Goal: Task Accomplishment & Management: Use online tool/utility

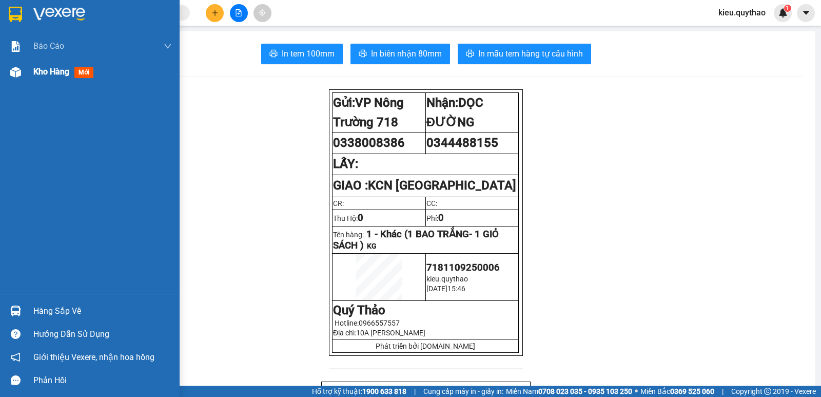
drag, startPoint x: 52, startPoint y: 75, endPoint x: 56, endPoint y: 66, distance: 10.1
click at [52, 73] on span "Kho hàng" at bounding box center [51, 72] width 36 height 10
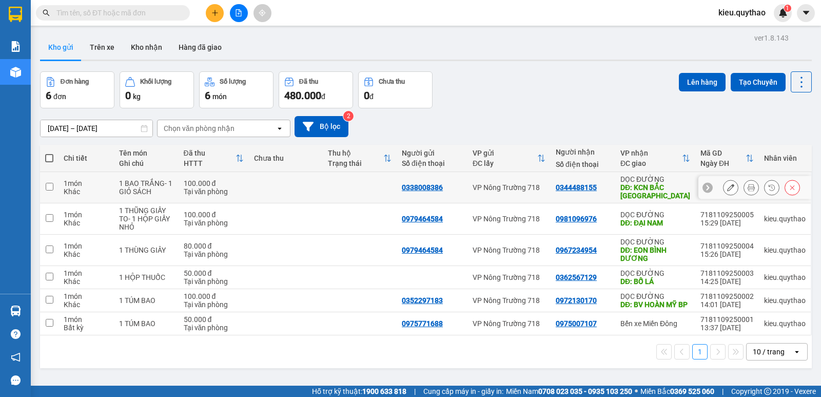
click at [49, 189] on input "checkbox" at bounding box center [50, 187] width 8 height 8
checkbox input "true"
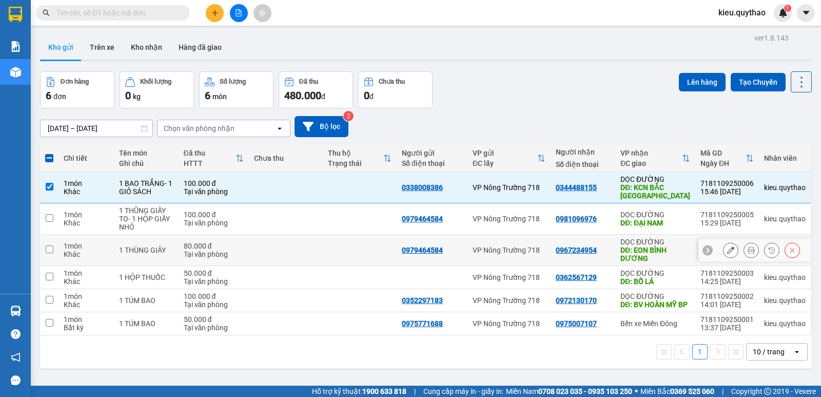
click at [49, 249] on input "checkbox" at bounding box center [50, 249] width 8 height 8
checkbox input "true"
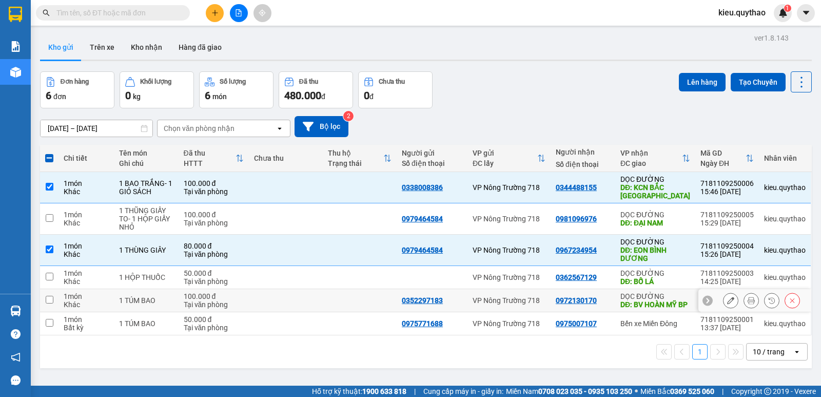
click at [47, 303] on input "checkbox" at bounding box center [50, 300] width 8 height 8
checkbox input "true"
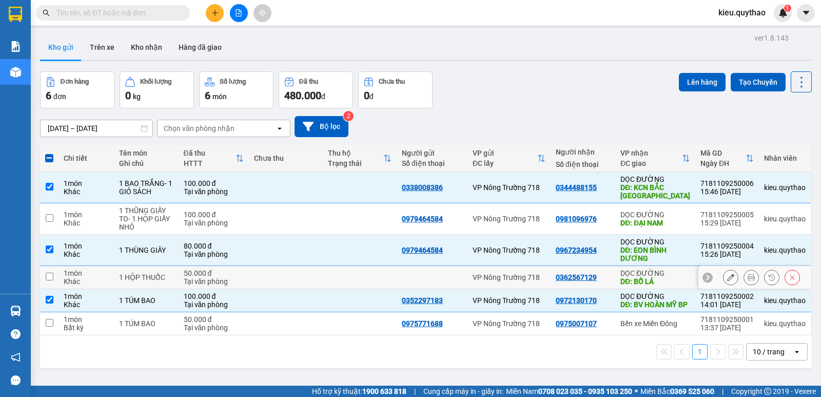
click at [47, 276] on input "checkbox" at bounding box center [50, 277] width 8 height 8
checkbox input "true"
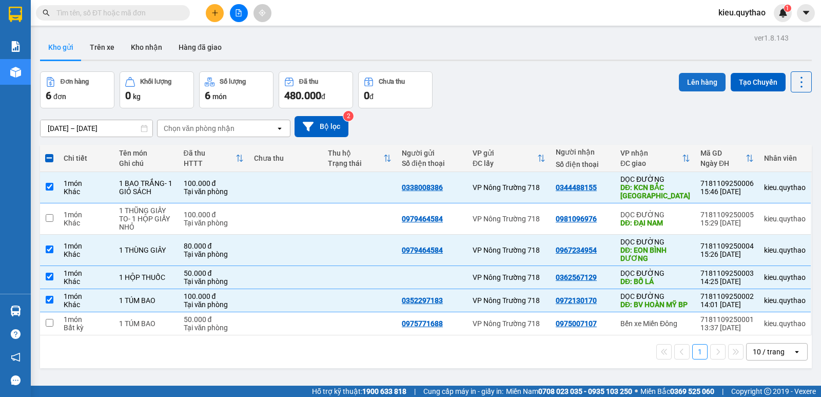
click at [695, 80] on button "Lên hàng" at bounding box center [702, 82] width 47 height 18
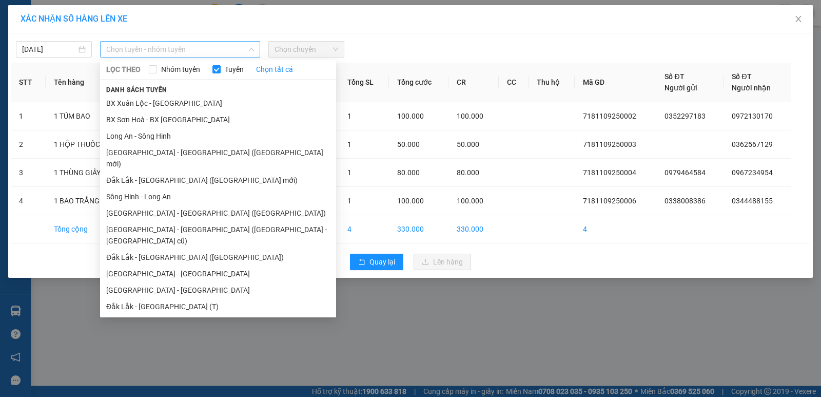
click at [226, 47] on span "Chọn tuyến - nhóm tuyến" at bounding box center [180, 49] width 148 height 15
click at [164, 282] on li "[GEOGRAPHIC_DATA] - [GEOGRAPHIC_DATA]" at bounding box center [218, 290] width 236 height 16
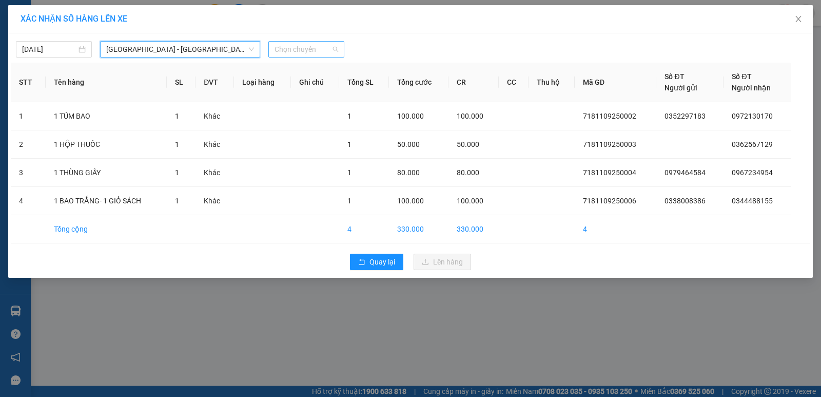
click at [302, 52] on span "Chọn chuyến" at bounding box center [307, 49] width 64 height 15
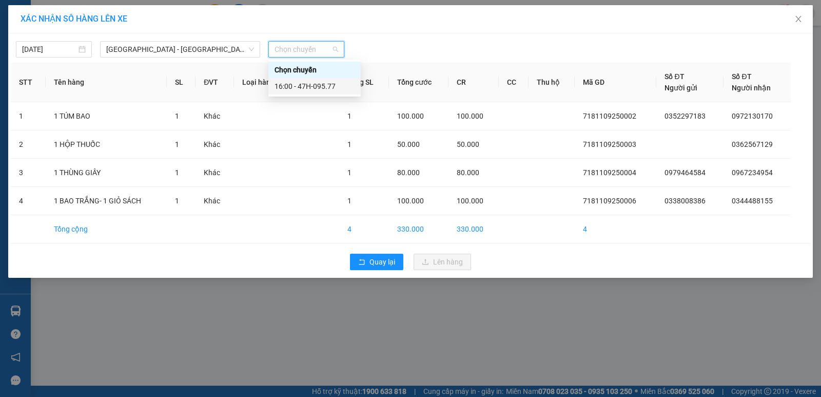
click at [310, 87] on div "16:00 - 47H-095.77" at bounding box center [315, 86] width 80 height 11
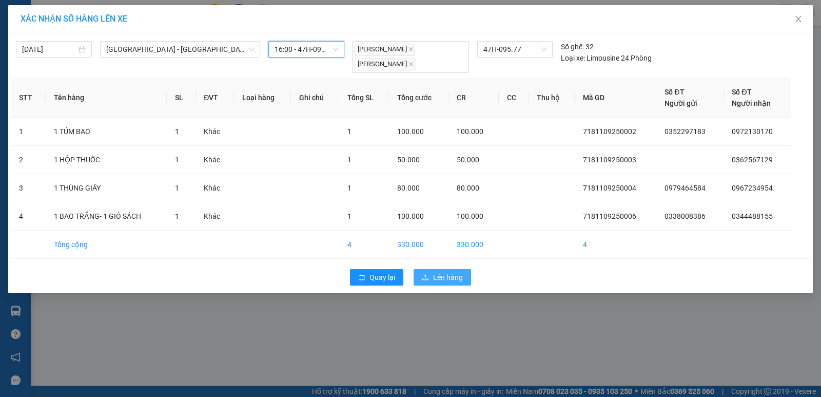
click at [445, 277] on span "Lên hàng" at bounding box center [448, 277] width 30 height 11
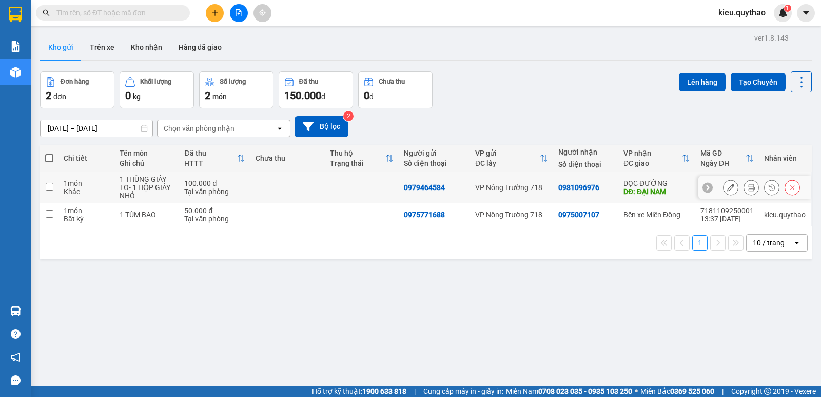
click at [51, 184] on input "checkbox" at bounding box center [50, 187] width 8 height 8
checkbox input "true"
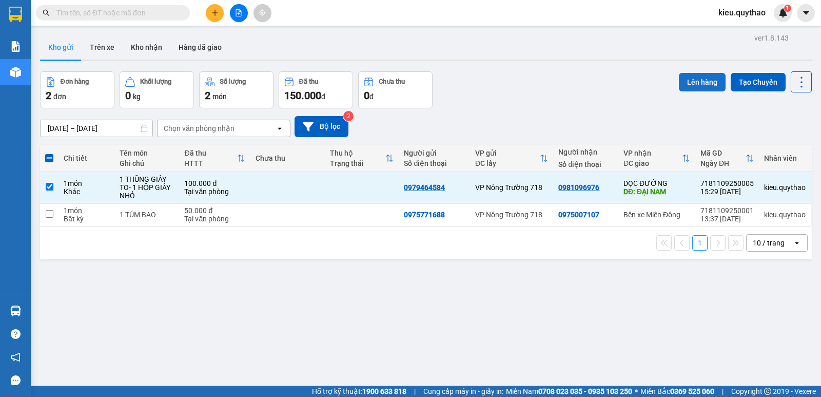
click at [698, 79] on button "Lên hàng" at bounding box center [702, 82] width 47 height 18
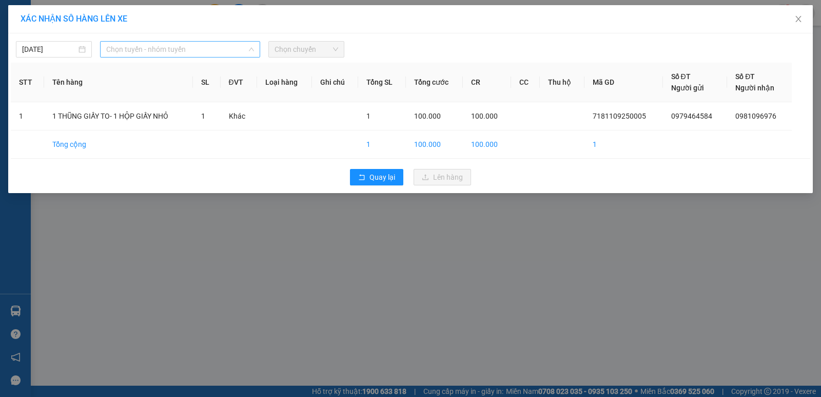
click at [184, 49] on span "Chọn tuyến - nhóm tuyến" at bounding box center [180, 49] width 148 height 15
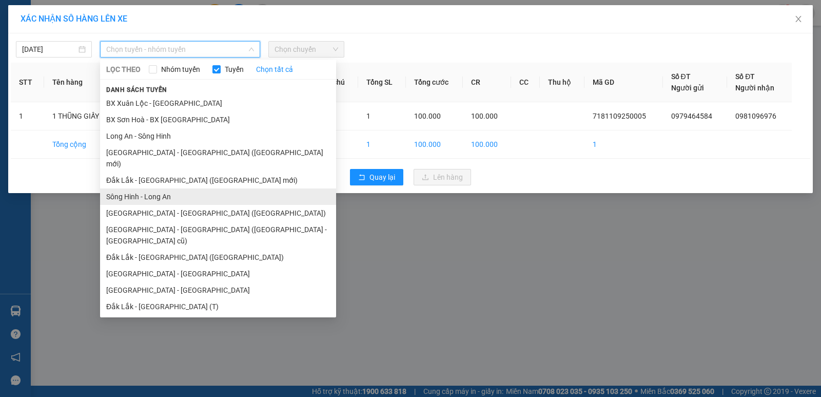
click at [185, 188] on li "Sông Hinh - Long An" at bounding box center [218, 196] width 236 height 16
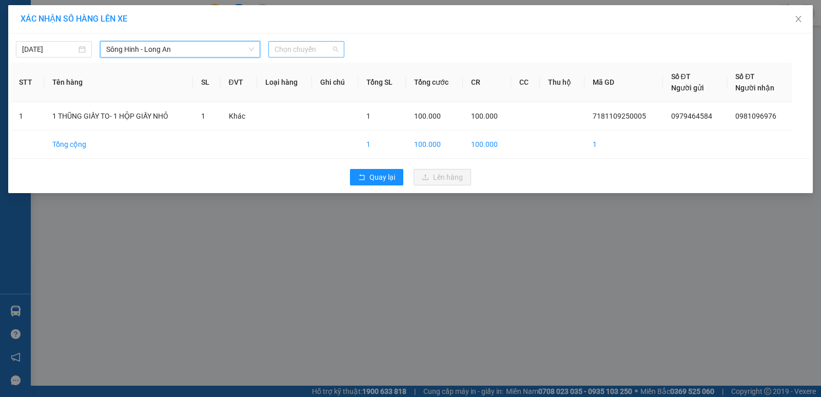
click at [317, 47] on span "Chọn chuyến" at bounding box center [307, 49] width 64 height 15
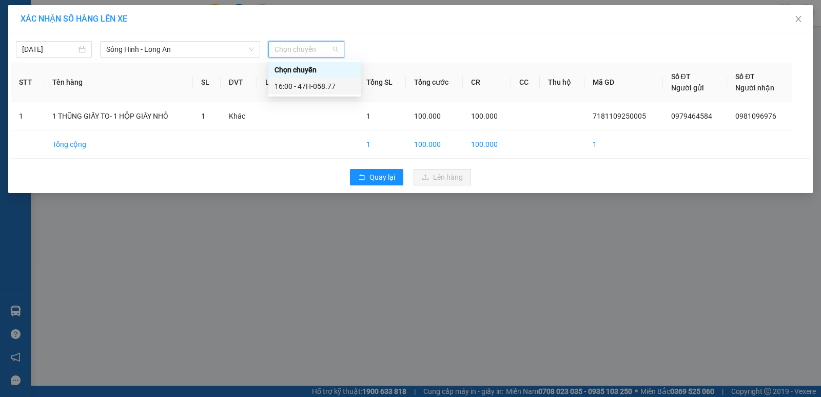
click at [310, 84] on div "16:00 - 47H-058.77" at bounding box center [315, 86] width 80 height 11
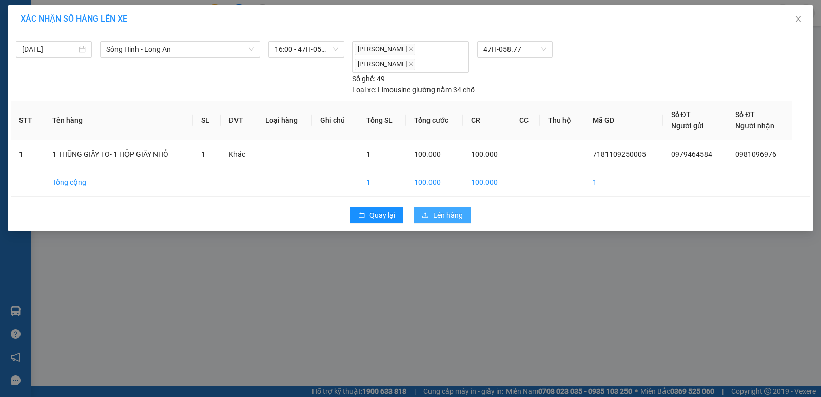
click at [442, 210] on span "Lên hàng" at bounding box center [448, 214] width 30 height 11
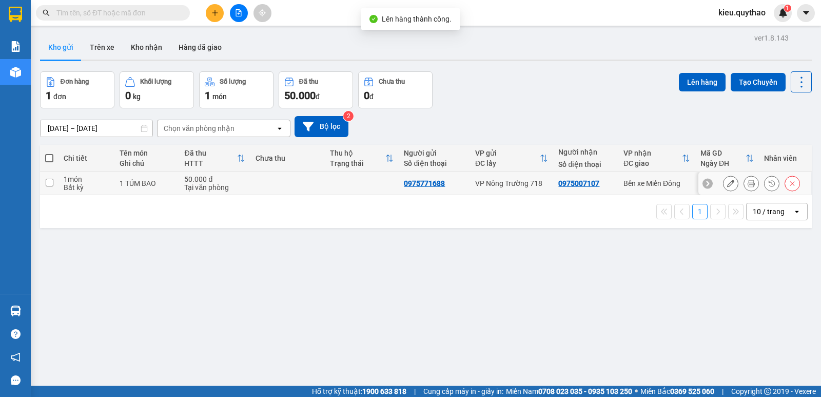
click at [52, 185] on input "checkbox" at bounding box center [50, 183] width 8 height 8
checkbox input "true"
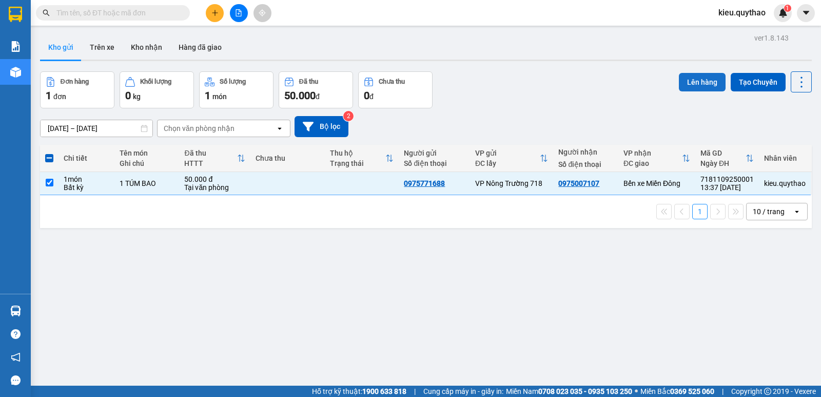
click at [688, 80] on button "Lên hàng" at bounding box center [702, 82] width 47 height 18
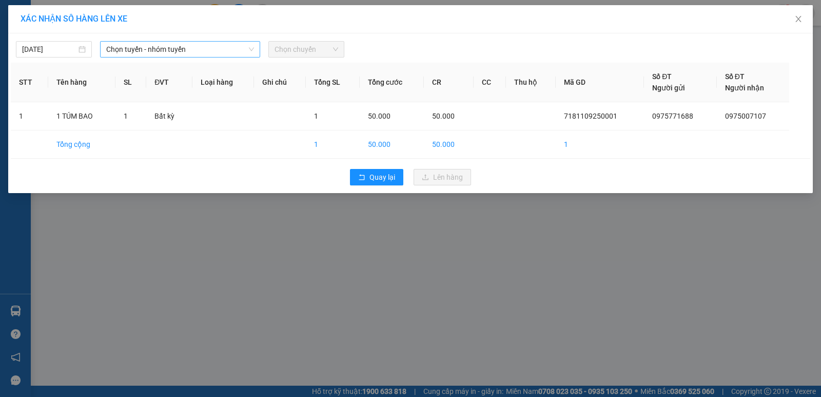
click at [246, 51] on span "Chọn tuyến - nhóm tuyến" at bounding box center [180, 49] width 148 height 15
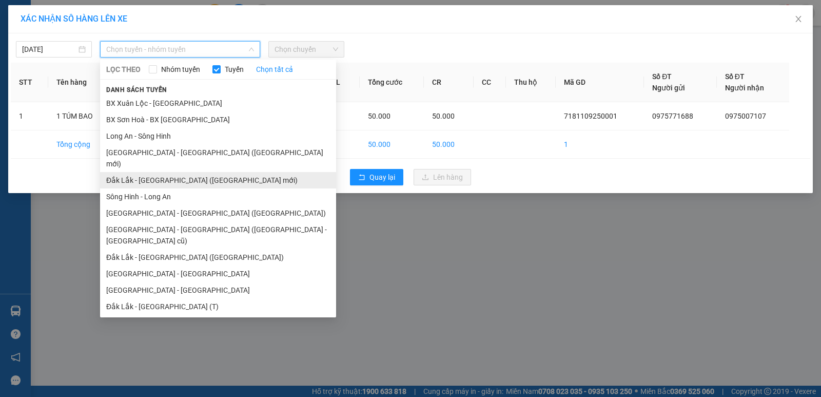
click at [194, 173] on li "Đắk Lắk - [GEOGRAPHIC_DATA] ([GEOGRAPHIC_DATA] mới)" at bounding box center [218, 180] width 236 height 16
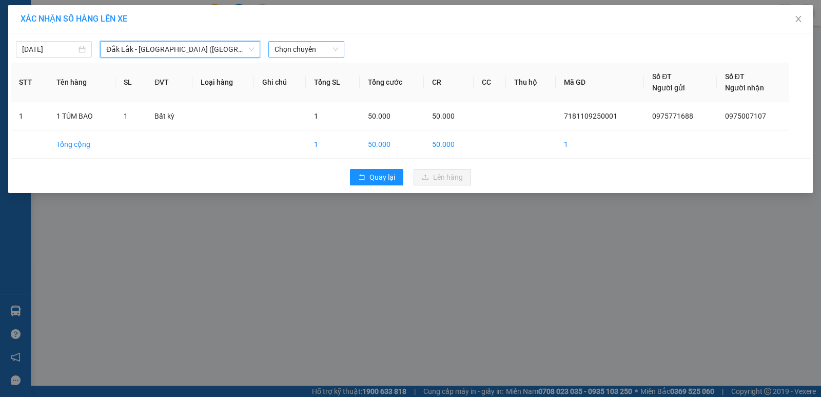
click at [300, 53] on span "Chọn chuyến" at bounding box center [307, 49] width 64 height 15
click at [226, 49] on span "Đắk Lắk - [GEOGRAPHIC_DATA] ([GEOGRAPHIC_DATA] mới)" at bounding box center [180, 49] width 148 height 15
click at [160, 46] on span "Đắk Lắk - [GEOGRAPHIC_DATA] ([GEOGRAPHIC_DATA] mới)" at bounding box center [180, 49] width 148 height 15
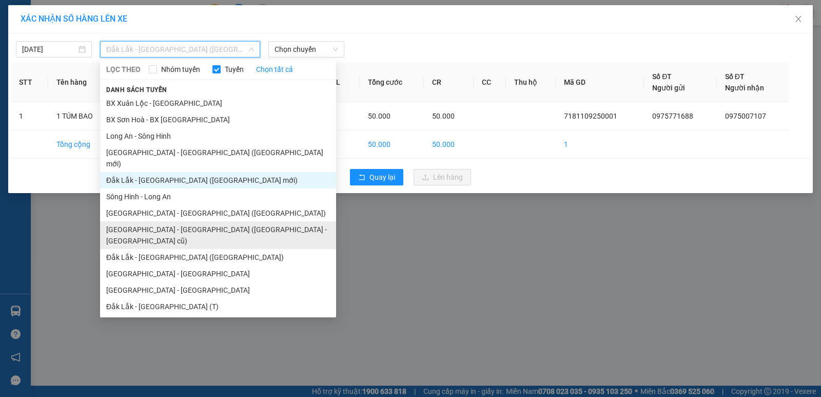
scroll to position [12, 0]
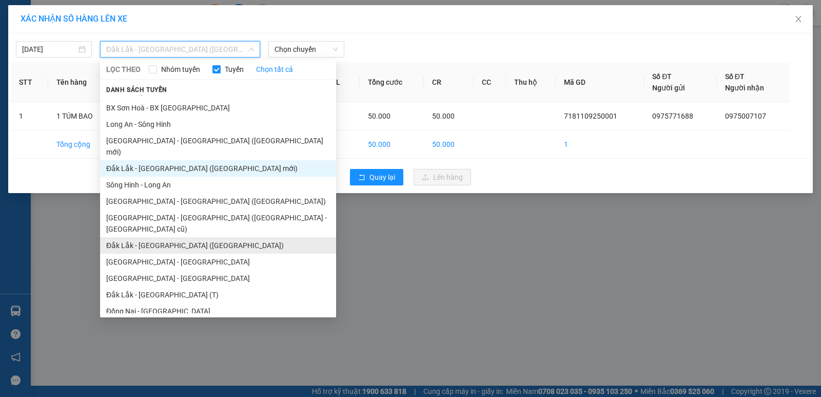
click at [180, 237] on li "Đắk Lắk - [GEOGRAPHIC_DATA] ([GEOGRAPHIC_DATA])" at bounding box center [218, 245] width 236 height 16
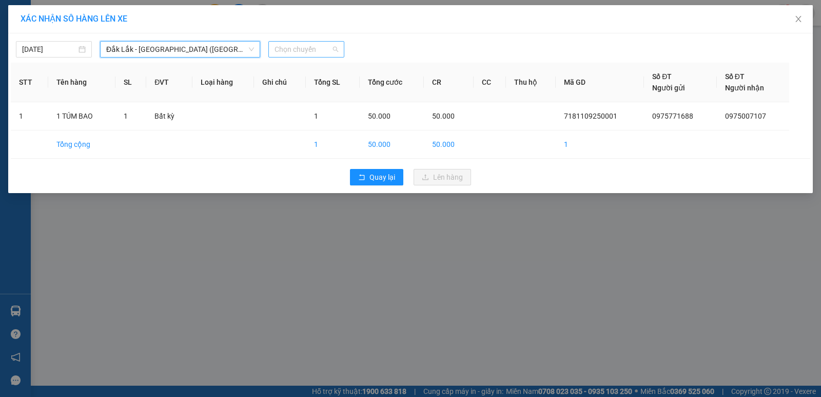
click at [288, 47] on span "Chọn chuyến" at bounding box center [307, 49] width 64 height 15
click at [229, 52] on span "Đắk Lắk - [GEOGRAPHIC_DATA] ([GEOGRAPHIC_DATA])" at bounding box center [180, 49] width 148 height 15
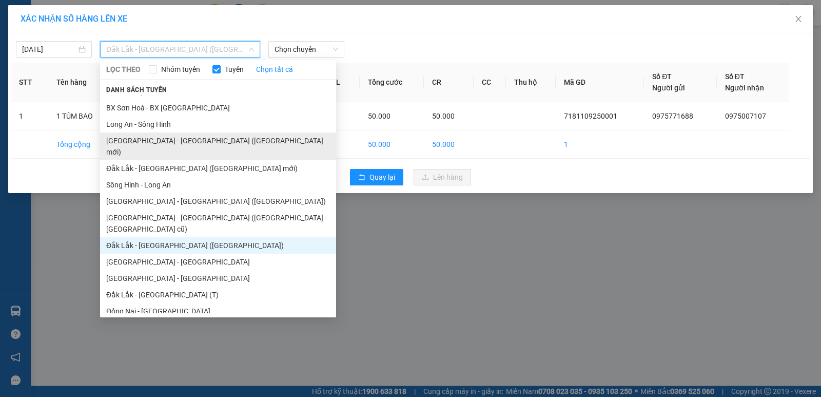
scroll to position [0, 0]
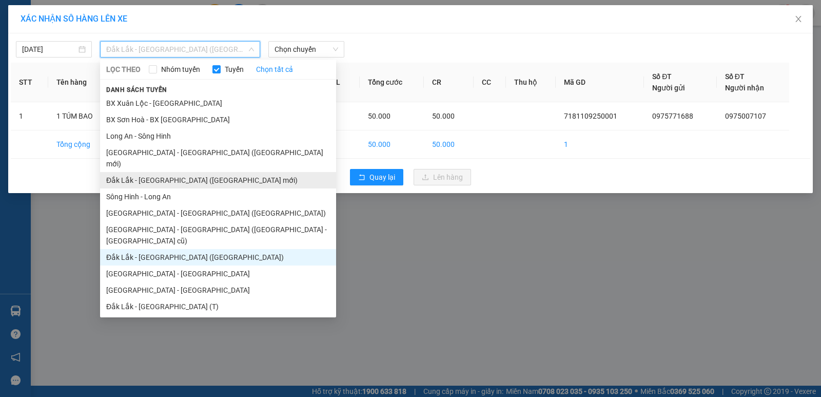
click at [195, 172] on li "Đắk Lắk - [GEOGRAPHIC_DATA] ([GEOGRAPHIC_DATA] mới)" at bounding box center [218, 180] width 236 height 16
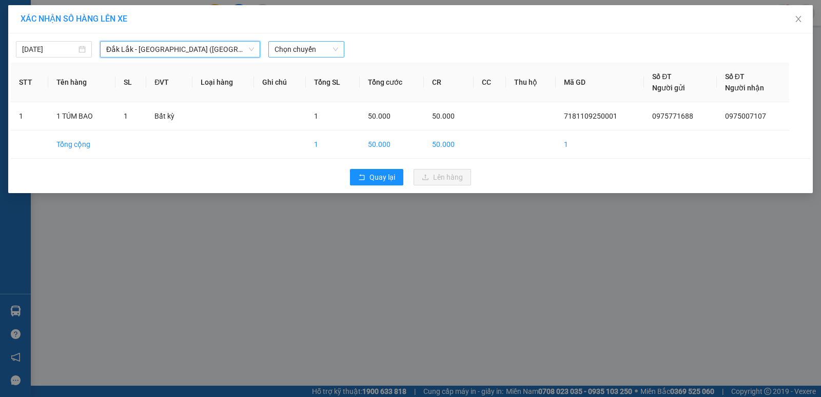
click at [288, 49] on span "Chọn chuyến" at bounding box center [307, 49] width 64 height 15
click at [208, 45] on span "Đắk Lắk - [GEOGRAPHIC_DATA] ([GEOGRAPHIC_DATA] mới)" at bounding box center [180, 49] width 148 height 15
click at [422, 313] on div "XÁC NHẬN SỐ HÀNG LÊN XE [DATE] [GEOGRAPHIC_DATA] - [GEOGRAPHIC_DATA] ([GEOGRAPH…" at bounding box center [410, 198] width 821 height 397
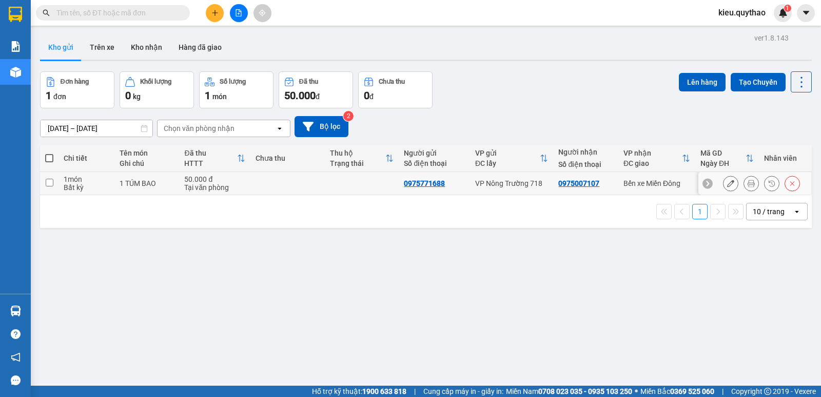
click at [52, 183] on input "checkbox" at bounding box center [50, 183] width 8 height 8
checkbox input "true"
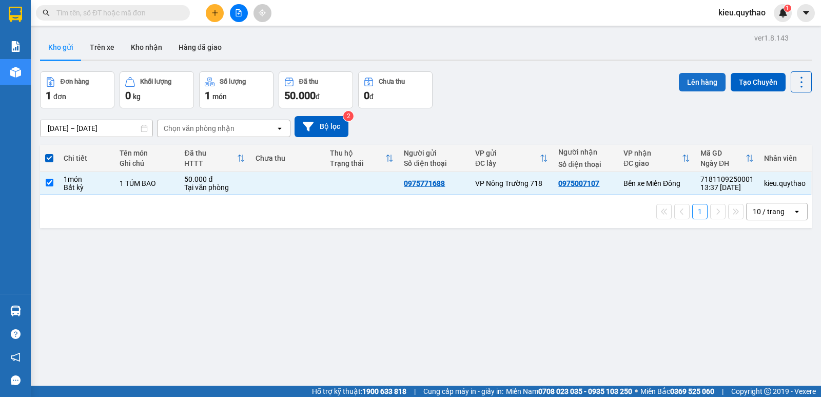
click at [706, 81] on button "Lên hàng" at bounding box center [702, 82] width 47 height 18
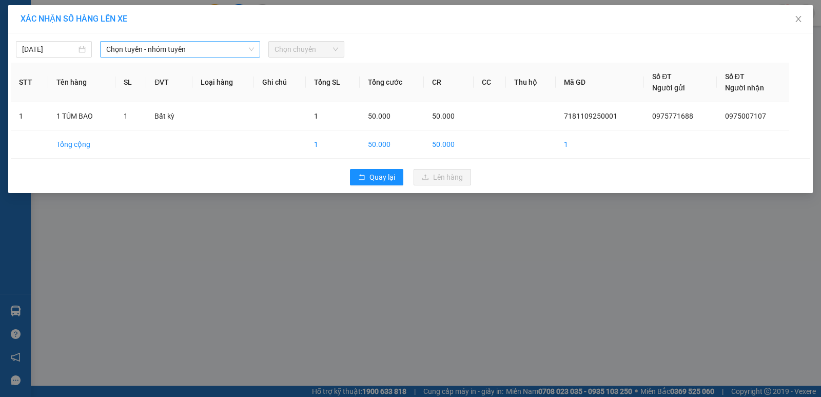
click at [170, 46] on span "Chọn tuyến - nhóm tuyến" at bounding box center [180, 49] width 148 height 15
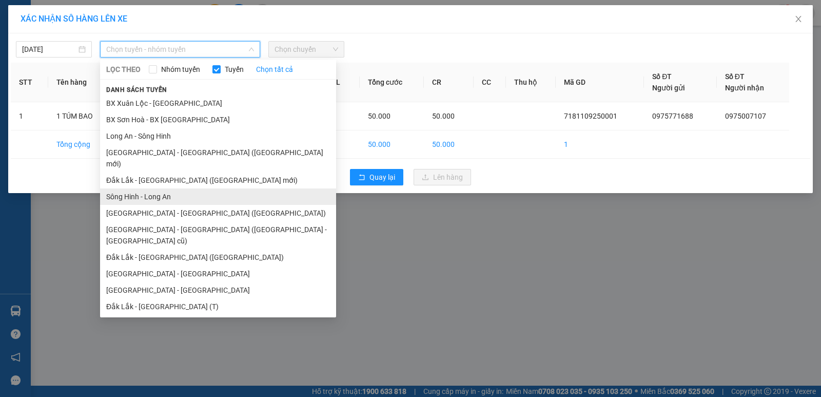
scroll to position [12, 0]
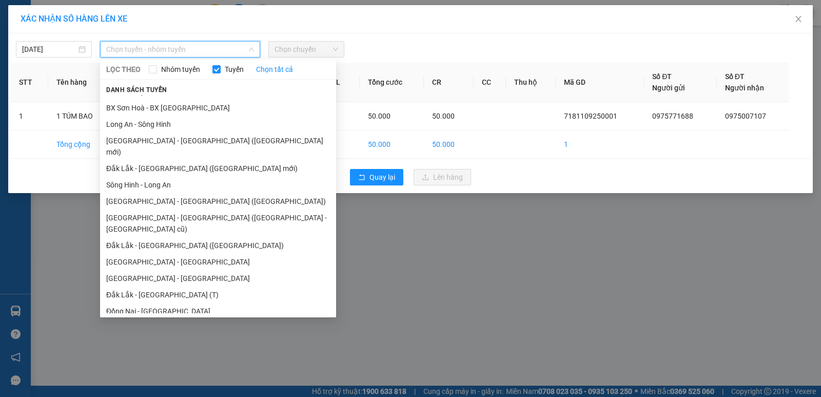
drag, startPoint x: 160, startPoint y: 270, endPoint x: 184, endPoint y: 234, distance: 43.0
click at [161, 286] on li "Đắk Lắk - [GEOGRAPHIC_DATA] (T)" at bounding box center [218, 294] width 236 height 16
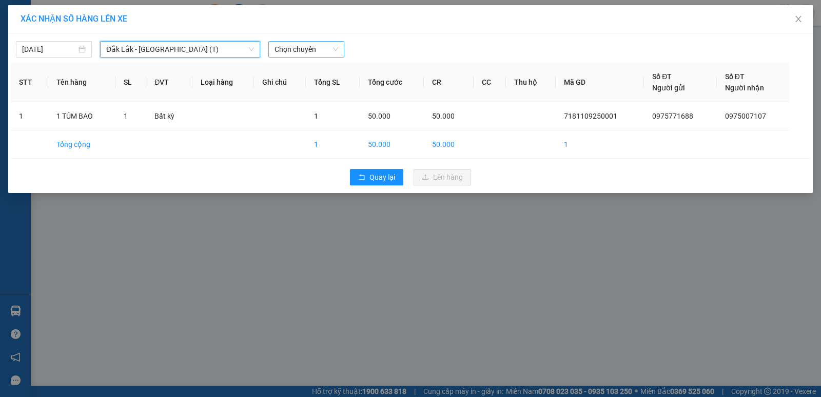
click at [300, 50] on span "Chọn chuyến" at bounding box center [307, 49] width 64 height 15
click at [317, 48] on span "Chọn chuyến" at bounding box center [307, 49] width 64 height 15
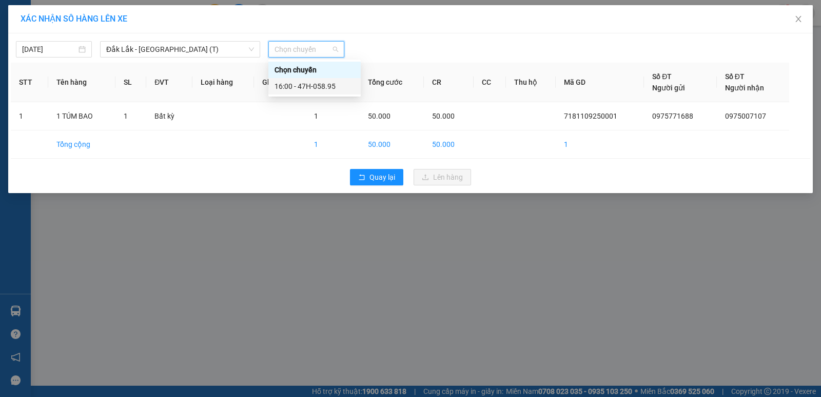
click at [318, 84] on div "16:00 - 47H-058.95" at bounding box center [315, 86] width 80 height 11
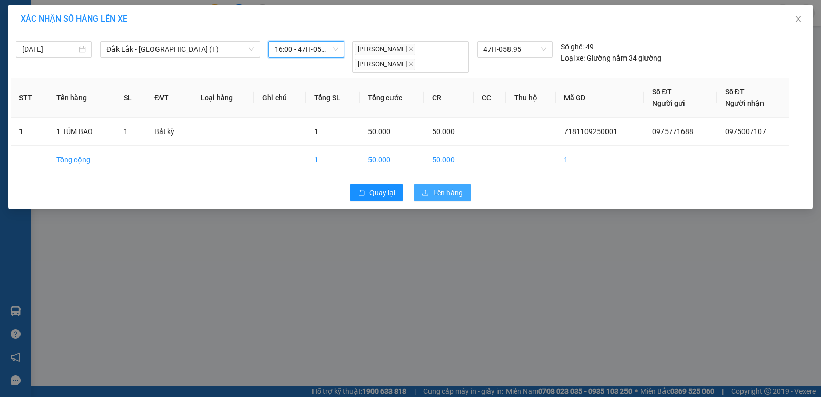
click at [450, 196] on span "Lên hàng" at bounding box center [448, 192] width 30 height 11
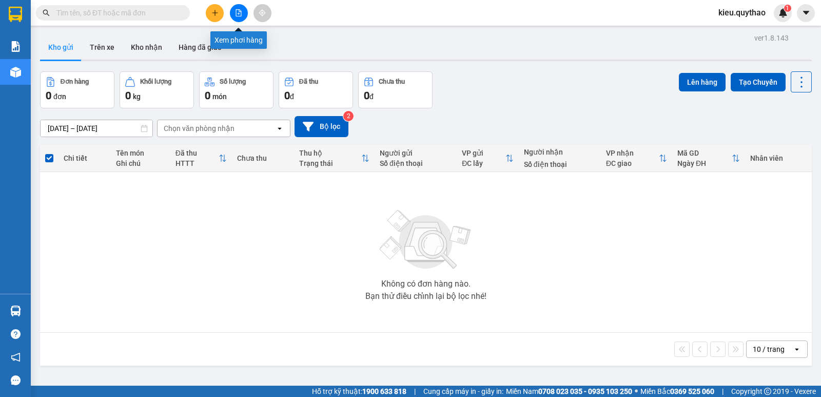
click at [240, 16] on button at bounding box center [239, 13] width 18 height 18
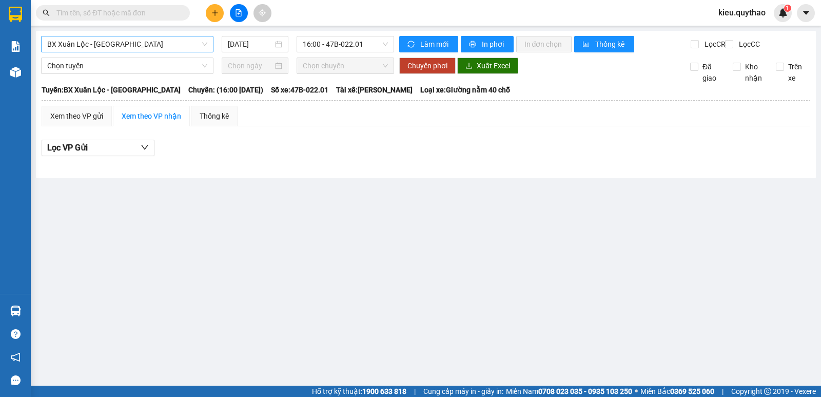
click at [156, 40] on span "BX Xuân Lộc - [GEOGRAPHIC_DATA]" at bounding box center [127, 43] width 160 height 15
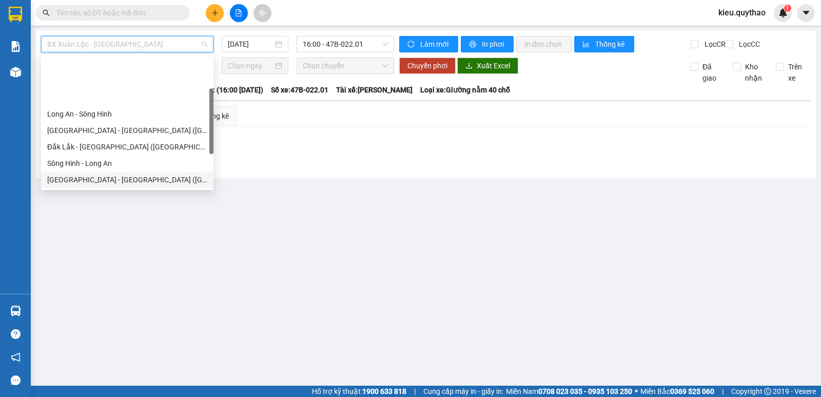
scroll to position [51, 0]
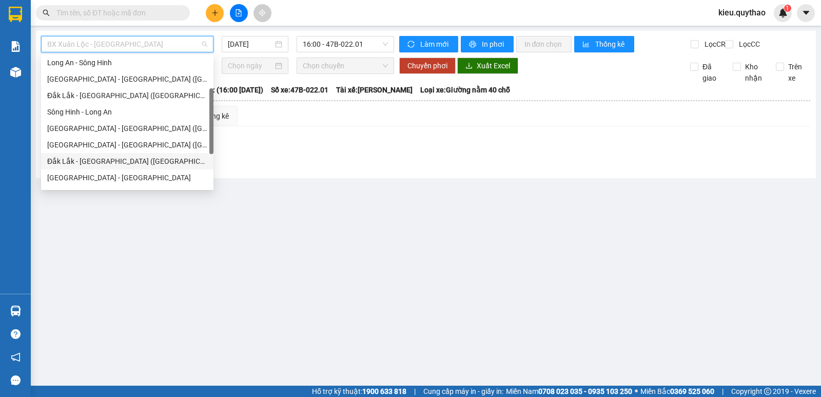
click at [131, 163] on div "Đắk Lắk - [GEOGRAPHIC_DATA] ([GEOGRAPHIC_DATA])" at bounding box center [127, 161] width 160 height 11
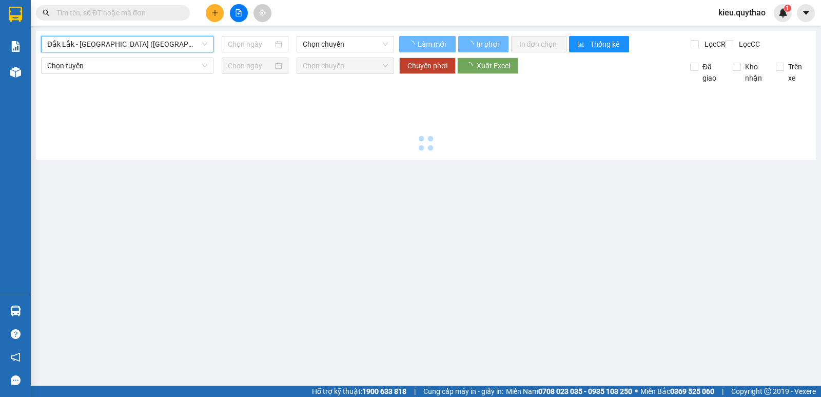
type input "[DATE]"
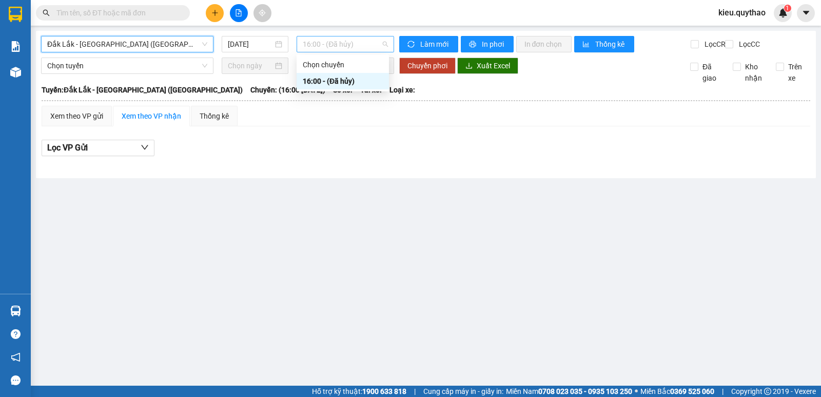
click at [341, 43] on span "16:00 - (Đã hủy)" at bounding box center [345, 43] width 85 height 15
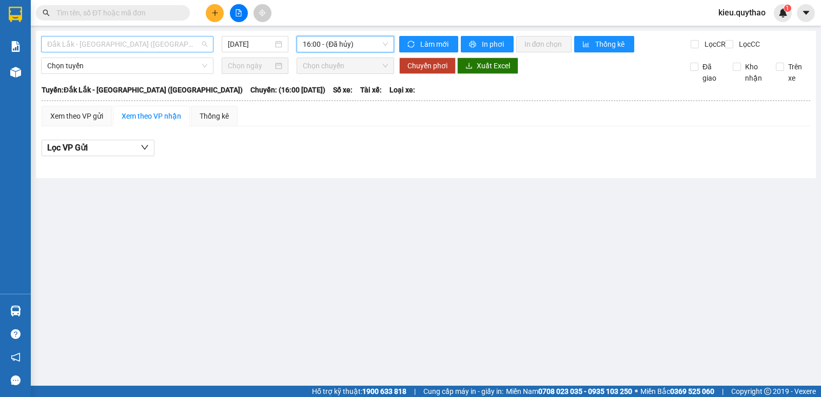
click at [132, 44] on span "Đắk Lắk - [GEOGRAPHIC_DATA] ([GEOGRAPHIC_DATA])" at bounding box center [127, 43] width 160 height 15
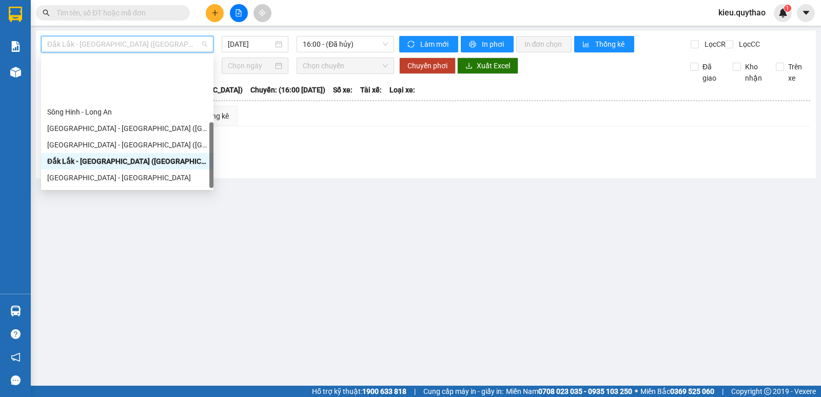
scroll to position [115, 0]
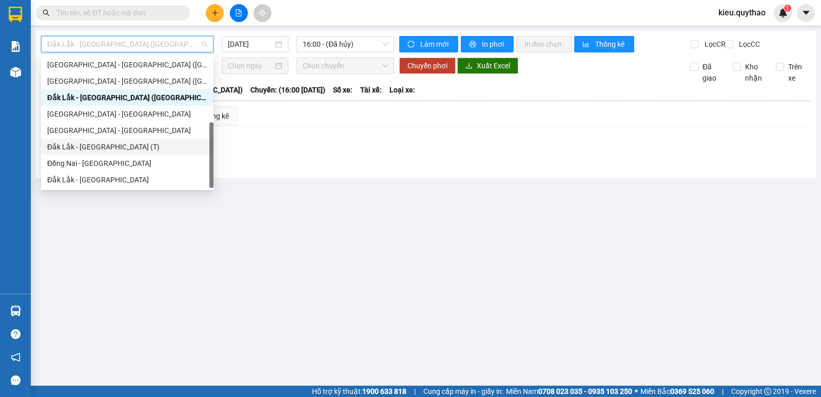
click at [125, 145] on div "Đắk Lắk - [GEOGRAPHIC_DATA] (T)" at bounding box center [127, 146] width 160 height 11
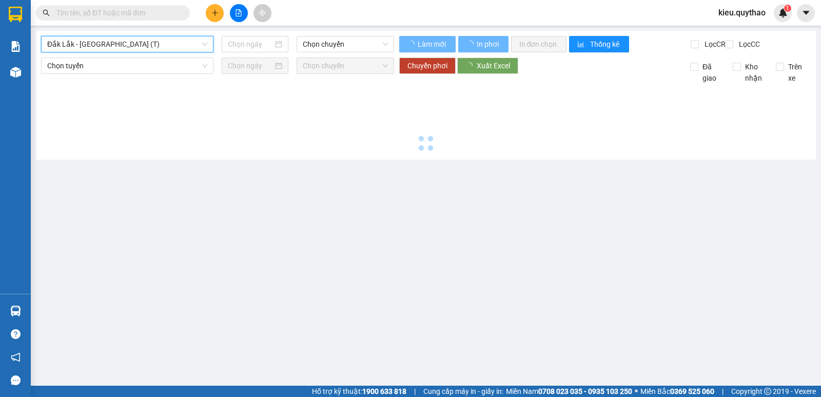
type input "[DATE]"
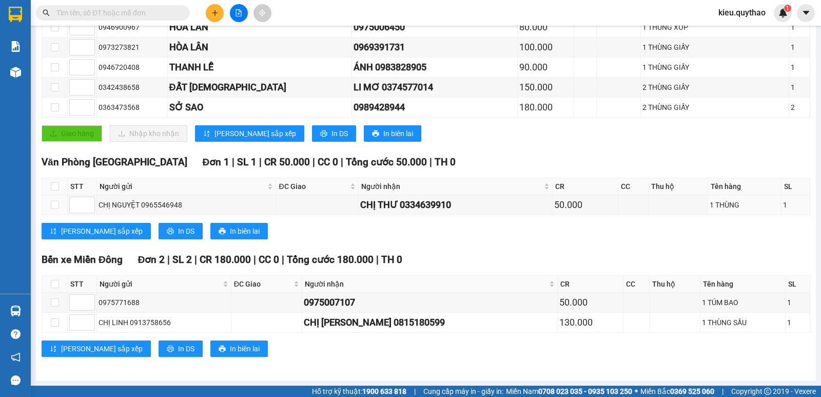
scroll to position [315, 0]
click at [55, 302] on input "checkbox" at bounding box center [55, 302] width 8 height 8
checkbox input "true"
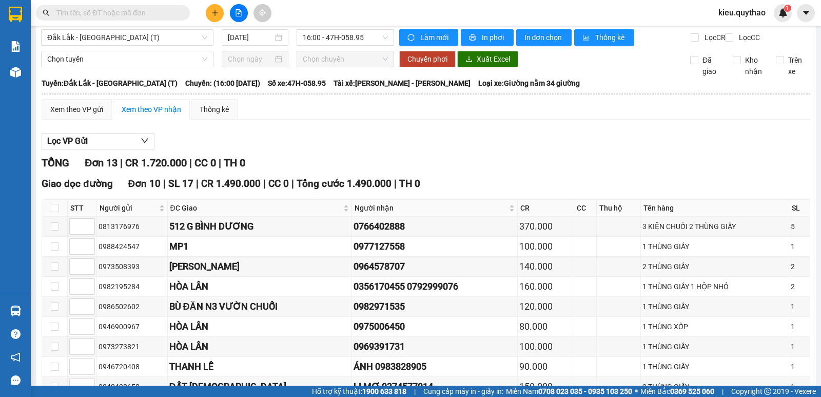
scroll to position [0, 0]
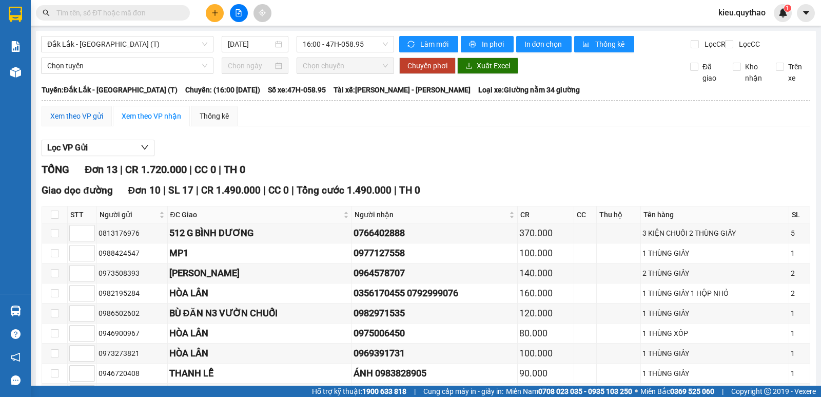
click at [97, 122] on div "Xem theo VP gửi" at bounding box center [76, 115] width 53 height 11
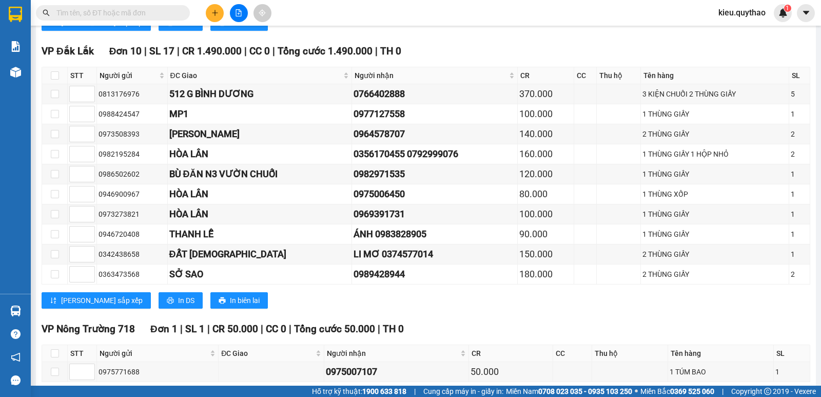
scroll to position [315, 0]
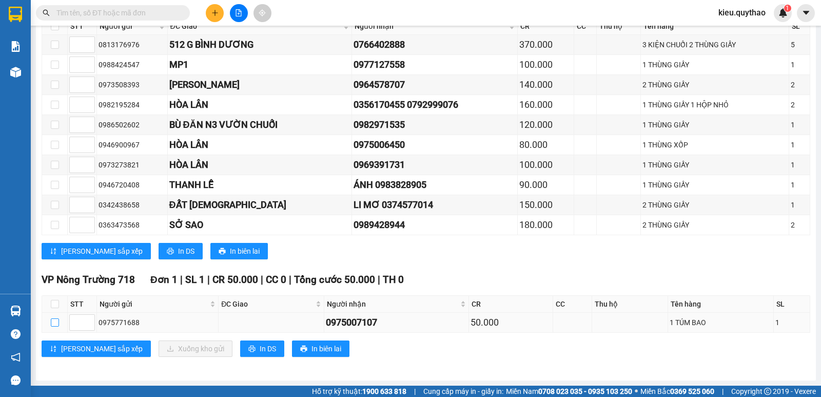
click at [55, 322] on input "checkbox" at bounding box center [55, 322] width 8 height 8
checkbox input "true"
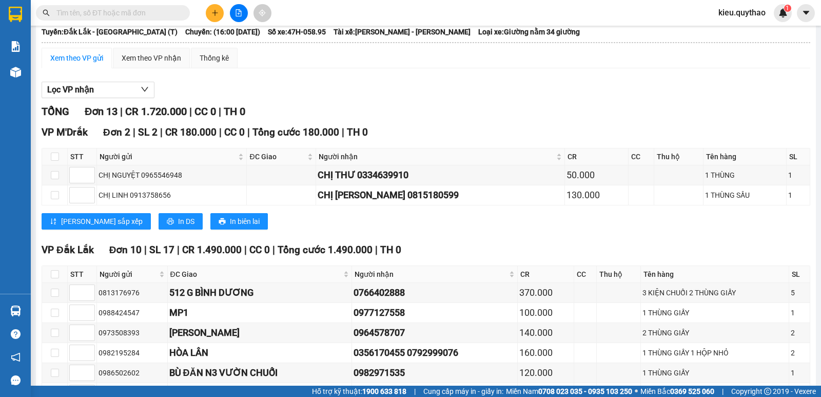
scroll to position [0, 0]
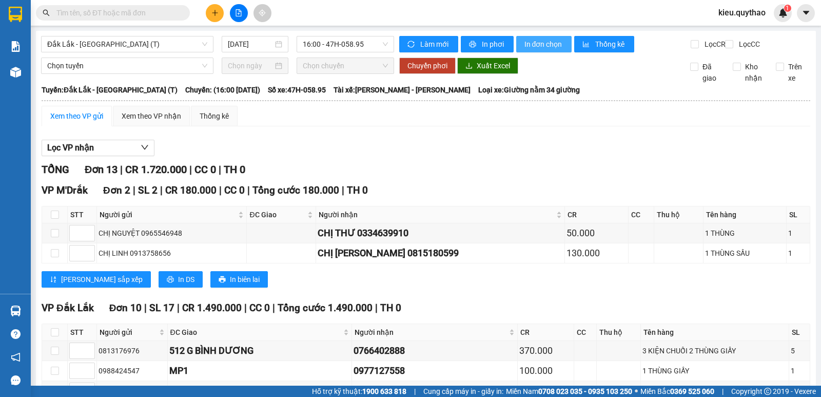
click at [537, 42] on span "In đơn chọn" at bounding box center [545, 44] width 40 height 11
click at [121, 42] on span "Đắk Lắk - [GEOGRAPHIC_DATA] (T)" at bounding box center [127, 43] width 160 height 15
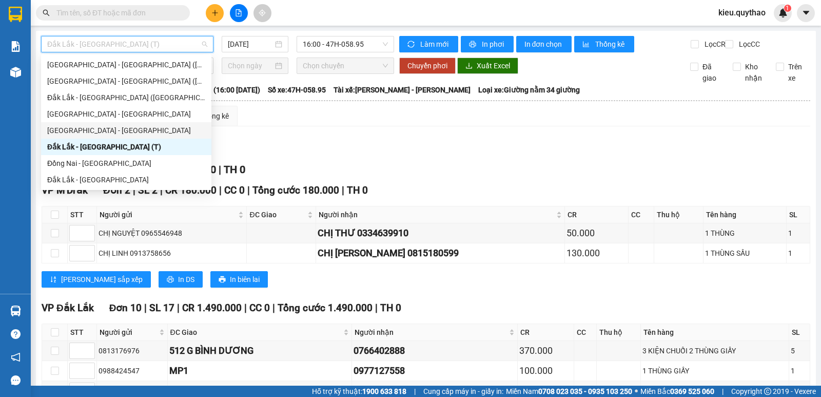
click at [119, 131] on div "[GEOGRAPHIC_DATA] - [GEOGRAPHIC_DATA]" at bounding box center [126, 130] width 158 height 11
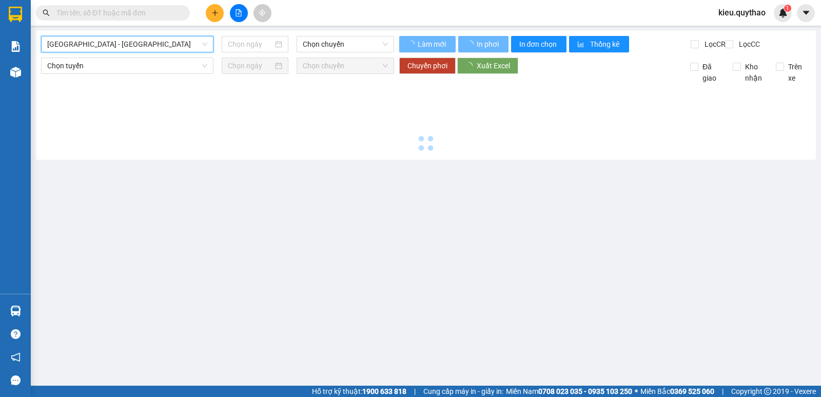
type input "[DATE]"
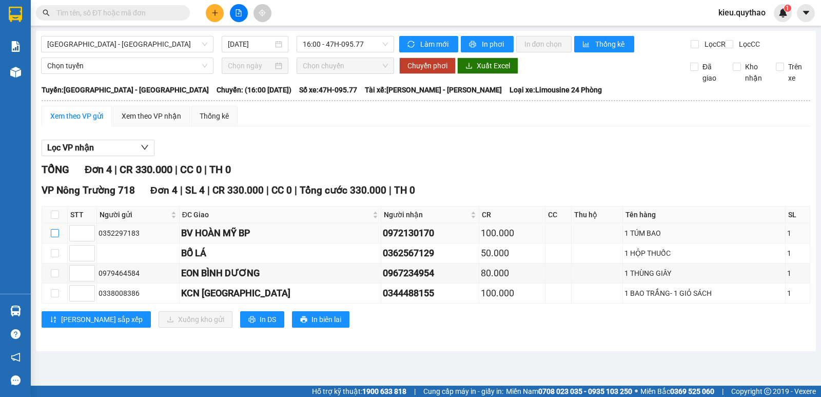
click at [52, 237] on input "checkbox" at bounding box center [55, 233] width 8 height 8
checkbox input "true"
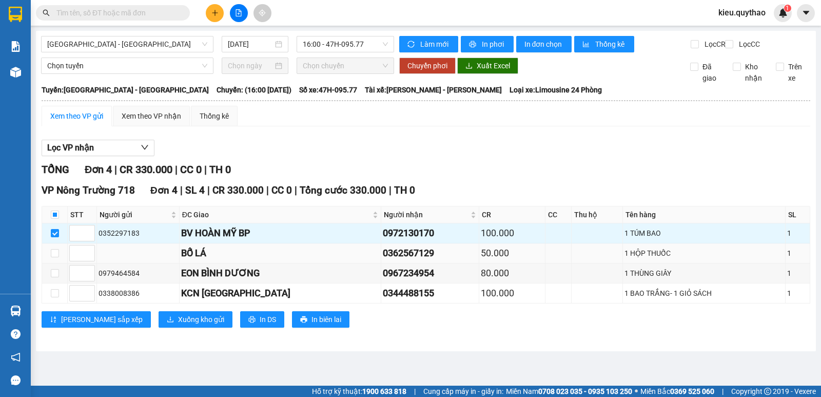
click at [48, 255] on td at bounding box center [55, 253] width 26 height 20
click at [55, 257] on input "checkbox" at bounding box center [55, 253] width 8 height 8
checkbox input "true"
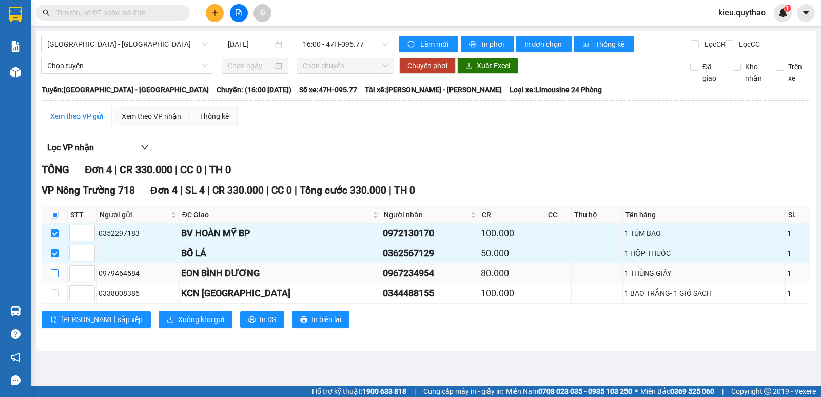
click at [54, 277] on input "checkbox" at bounding box center [55, 273] width 8 height 8
checkbox input "true"
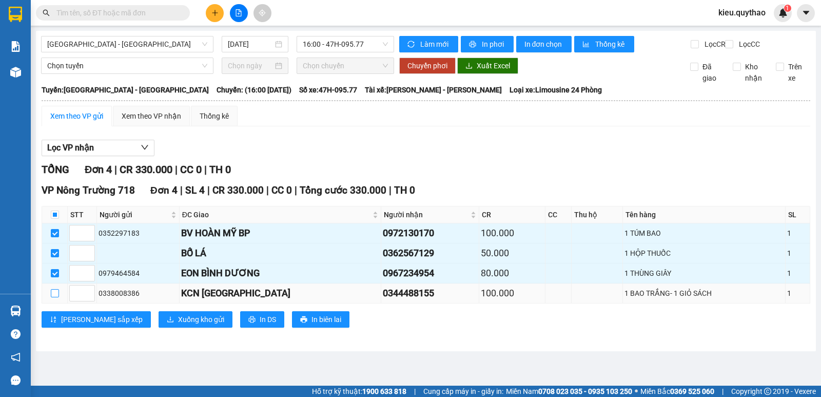
click at [54, 297] on input "checkbox" at bounding box center [55, 293] width 8 height 8
checkbox input "true"
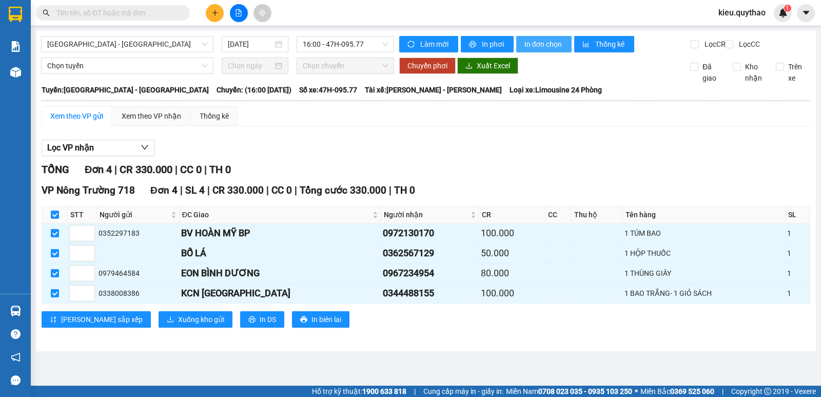
click at [528, 46] on span "In đơn chọn" at bounding box center [545, 44] width 40 height 11
click at [126, 39] on span "[GEOGRAPHIC_DATA] - [GEOGRAPHIC_DATA]" at bounding box center [127, 43] width 160 height 15
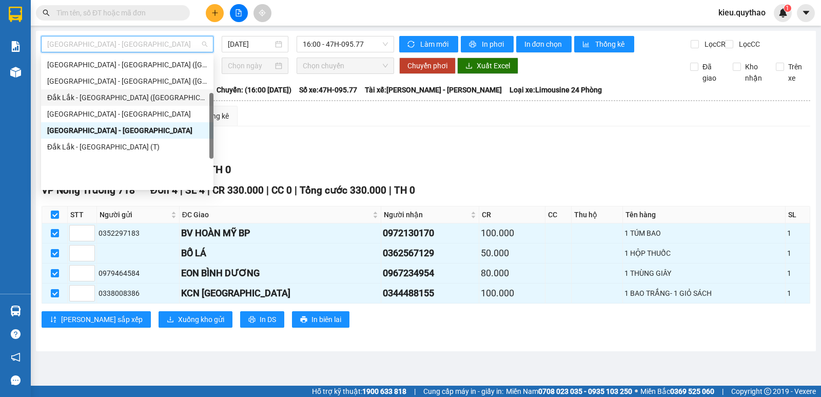
scroll to position [64, 0]
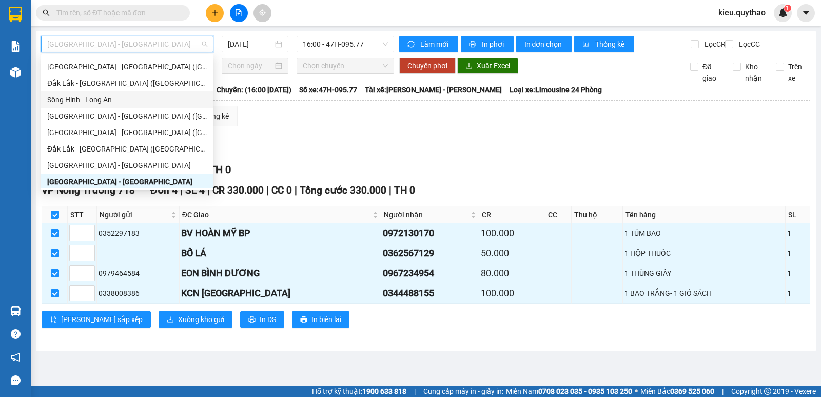
click at [104, 96] on div "Sông Hinh - Long An" at bounding box center [127, 99] width 160 height 11
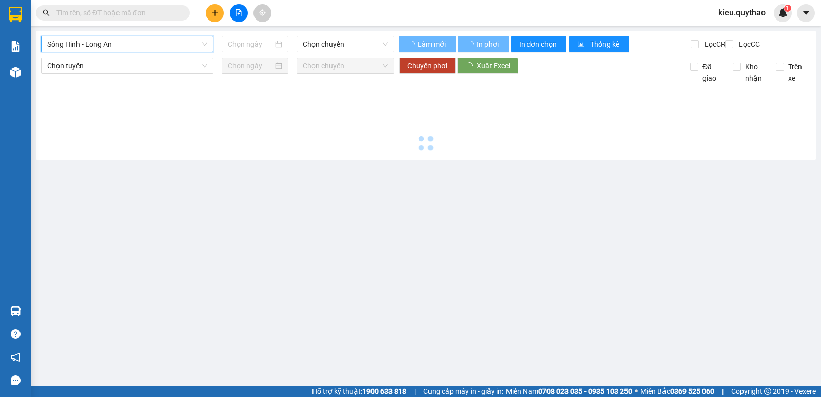
type input "[DATE]"
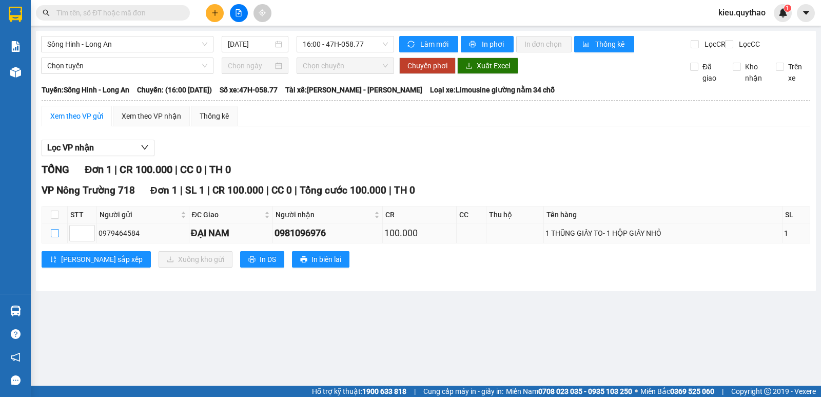
click at [53, 237] on input "checkbox" at bounding box center [55, 233] width 8 height 8
checkbox input "true"
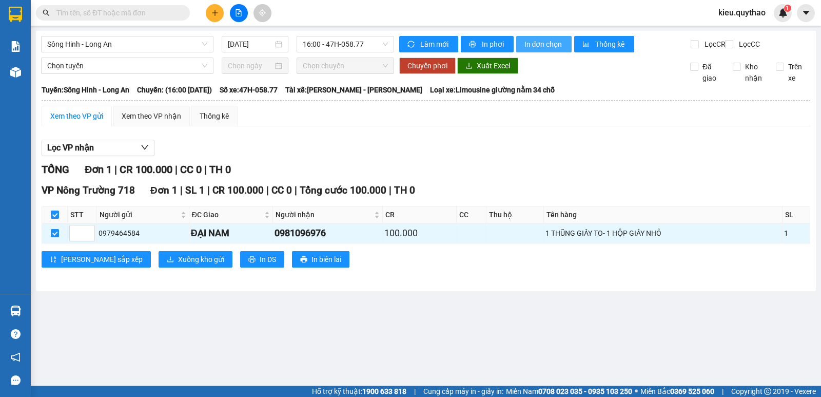
click at [540, 42] on span "In đơn chọn" at bounding box center [545, 44] width 40 height 11
click at [138, 43] on span "Sông Hinh - Long An" at bounding box center [127, 43] width 160 height 15
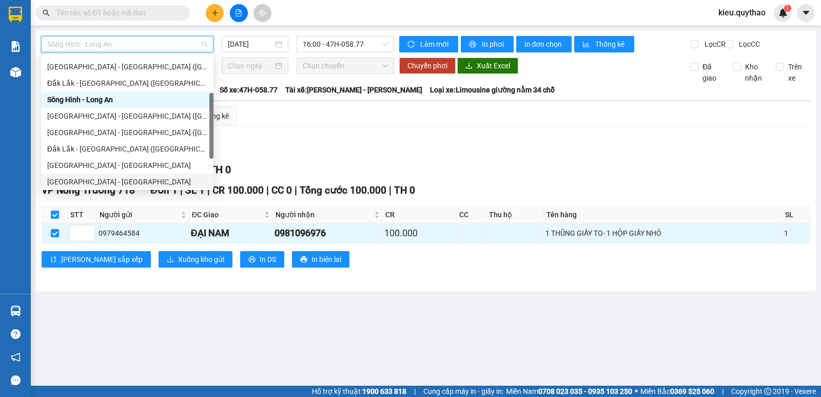
click at [118, 187] on body "Kết quả tìm kiếm ( 0 ) Bộ lọc No Data kieu.quythao 1 Báo cáo Báo cáo dòng tiền …" at bounding box center [410, 198] width 821 height 397
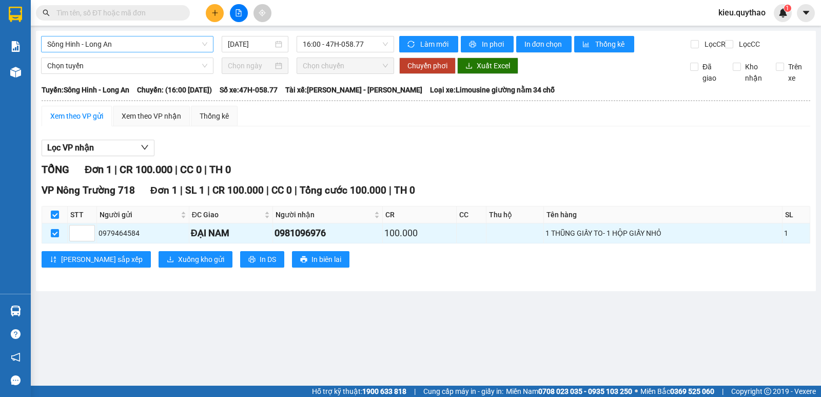
click at [131, 44] on span "Sông Hinh - Long An" at bounding box center [127, 43] width 160 height 15
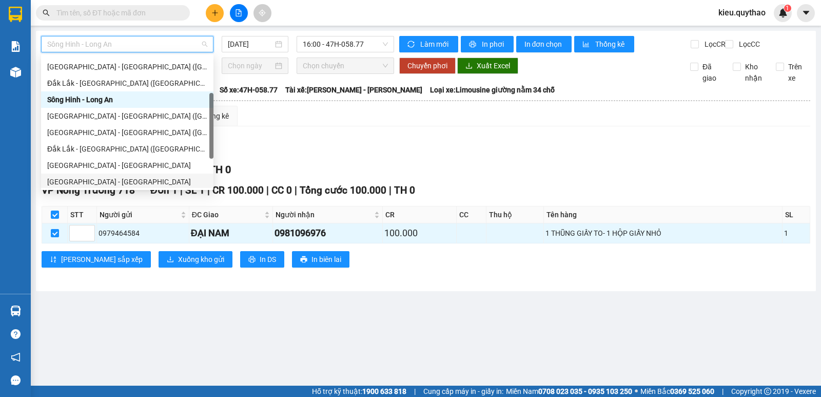
click at [99, 182] on div "[GEOGRAPHIC_DATA] - [GEOGRAPHIC_DATA]" at bounding box center [127, 181] width 160 height 11
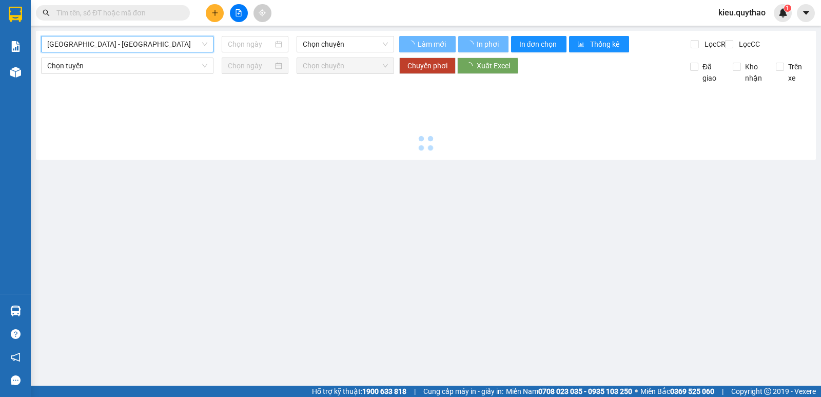
type input "[DATE]"
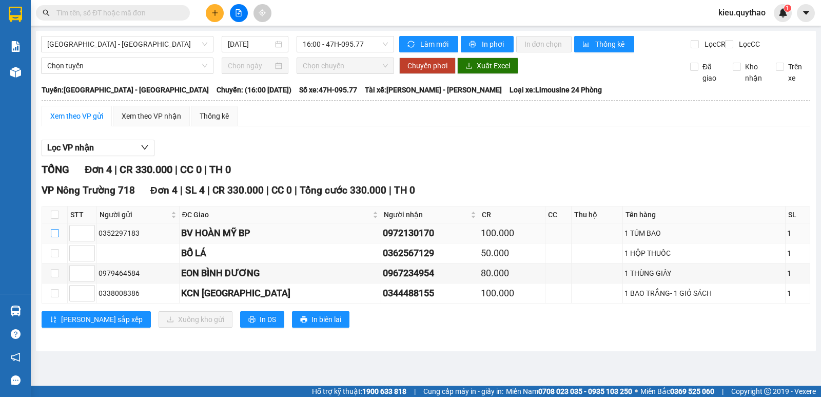
click at [52, 237] on input "checkbox" at bounding box center [55, 233] width 8 height 8
checkbox input "true"
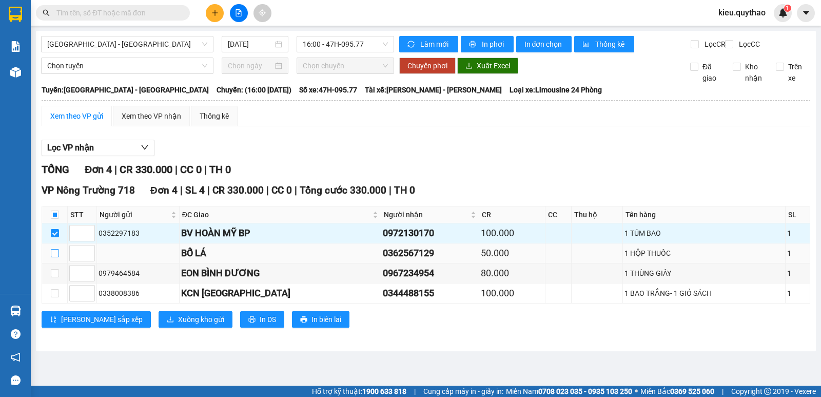
click at [54, 257] on input "checkbox" at bounding box center [55, 253] width 8 height 8
checkbox input "true"
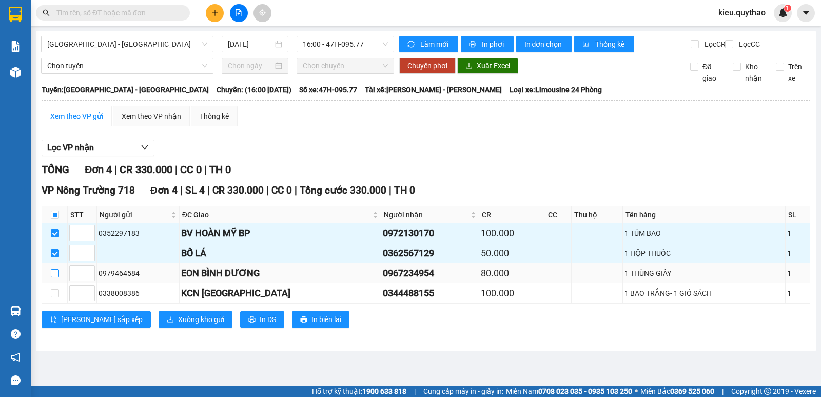
click at [53, 277] on input "checkbox" at bounding box center [55, 273] width 8 height 8
checkbox input "true"
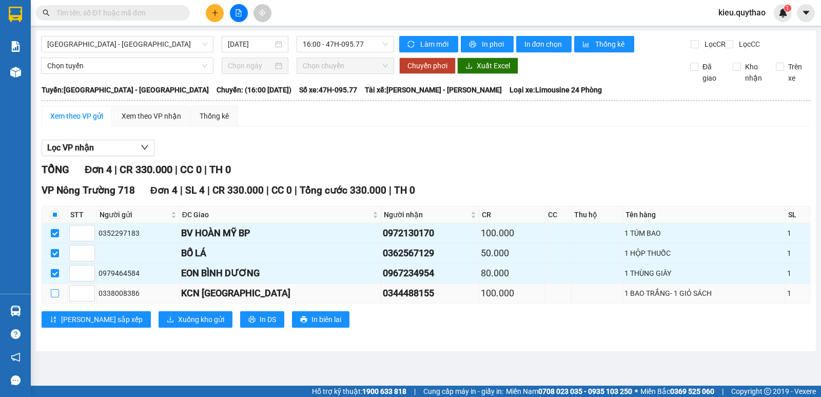
click at [54, 297] on input "checkbox" at bounding box center [55, 293] width 8 height 8
checkbox input "true"
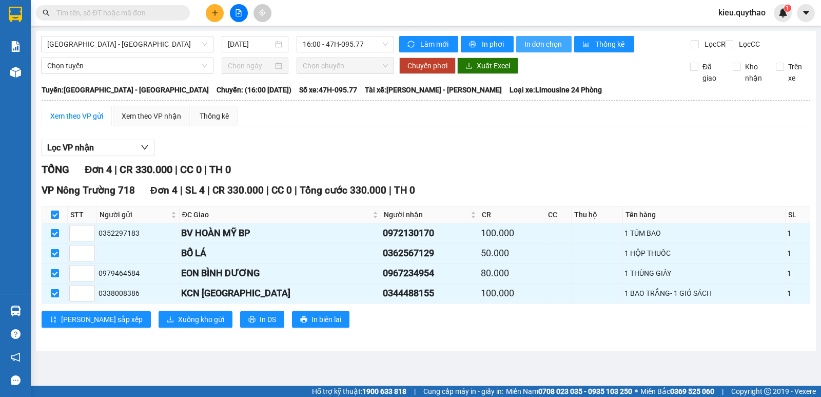
click at [540, 49] on span "In đơn chọn" at bounding box center [545, 44] width 40 height 11
